Goal: Transaction & Acquisition: Purchase product/service

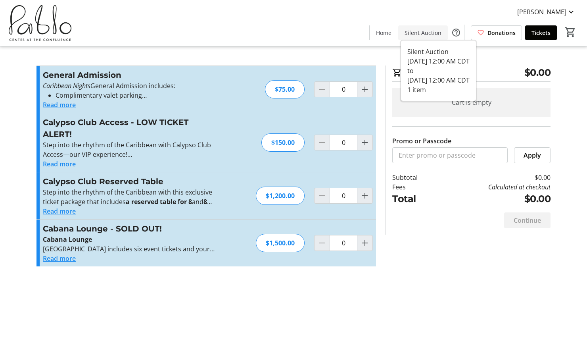
click at [417, 26] on span at bounding box center [424, 32] width 50 height 19
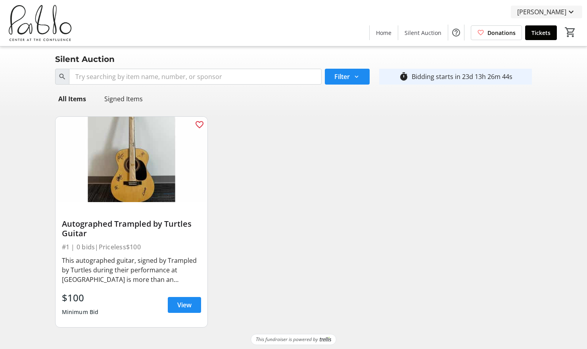
click at [567, 9] on mat-icon at bounding box center [572, 12] width 10 height 10
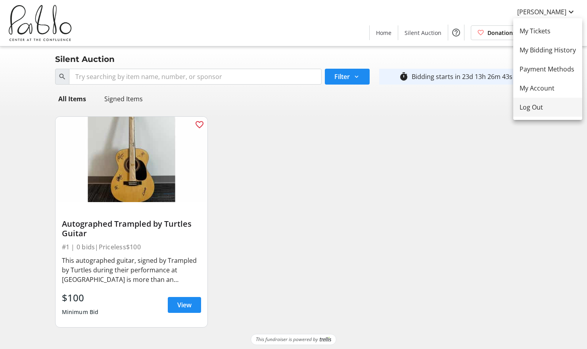
click at [533, 98] on button "Log Out" at bounding box center [548, 107] width 69 height 19
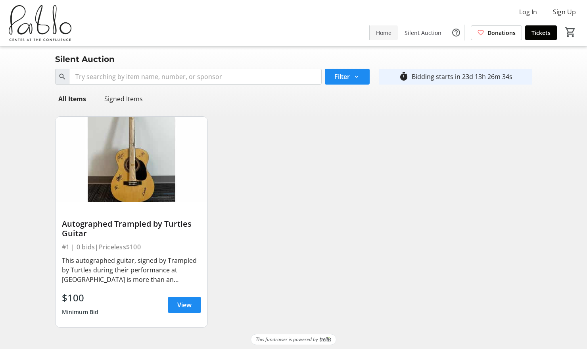
click at [388, 34] on span "Home" at bounding box center [383, 33] width 15 height 8
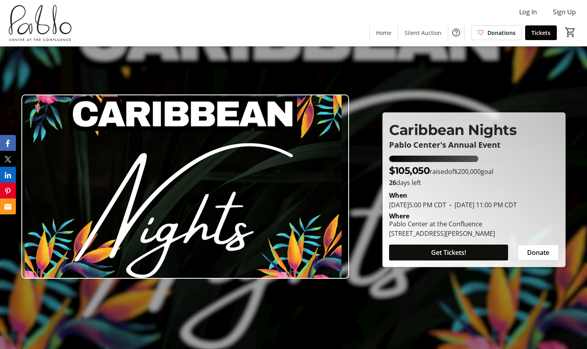
click at [454, 254] on span "Get Tickets!" at bounding box center [448, 253] width 35 height 10
